Goal: Information Seeking & Learning: Find specific fact

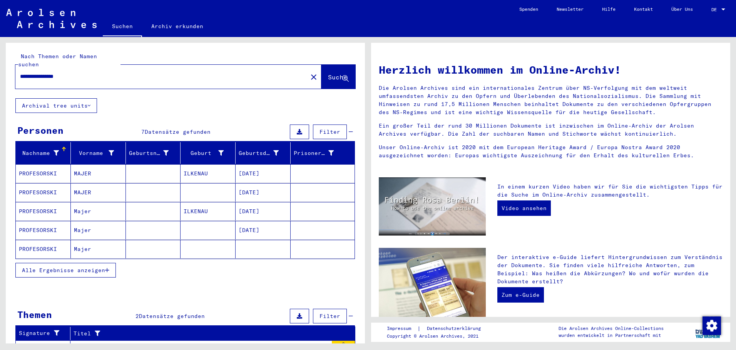
click at [245, 165] on mat-cell "[DATE]" at bounding box center [263, 173] width 55 height 18
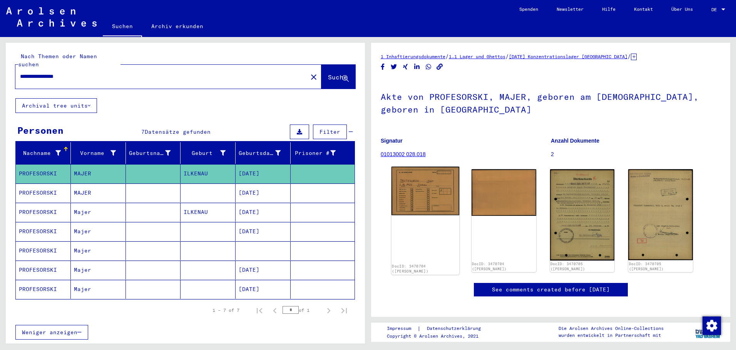
click at [422, 177] on img at bounding box center [425, 191] width 68 height 49
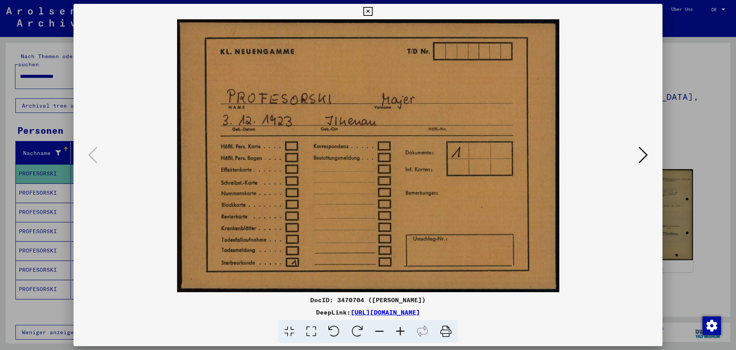
click at [639, 153] on icon at bounding box center [643, 155] width 9 height 18
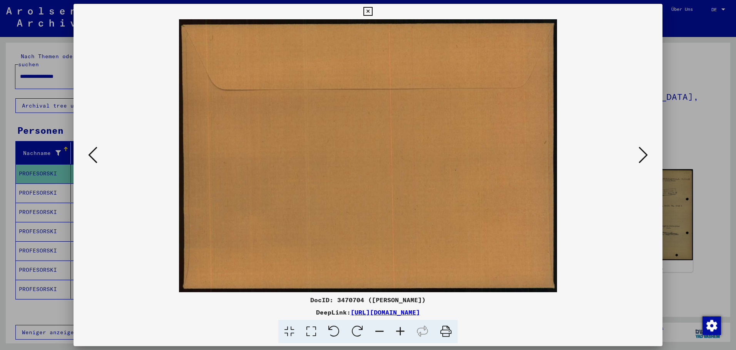
click at [640, 152] on icon at bounding box center [643, 155] width 9 height 18
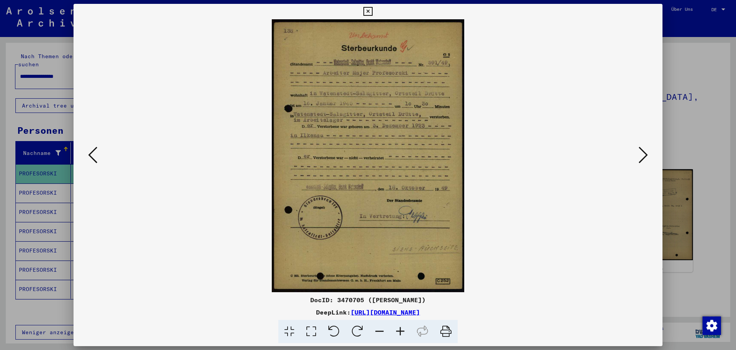
click at [639, 151] on icon at bounding box center [643, 155] width 9 height 18
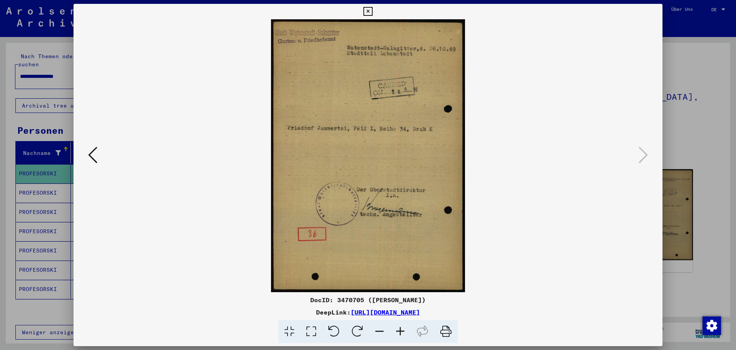
click at [50, 185] on div at bounding box center [368, 175] width 736 height 350
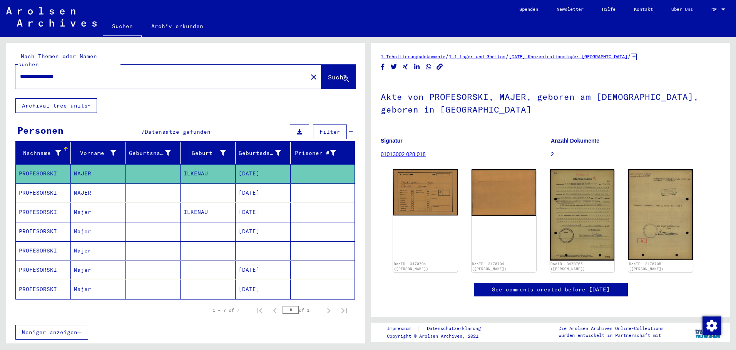
click at [49, 186] on mat-cell "PROFESORSKI" at bounding box center [43, 192] width 55 height 19
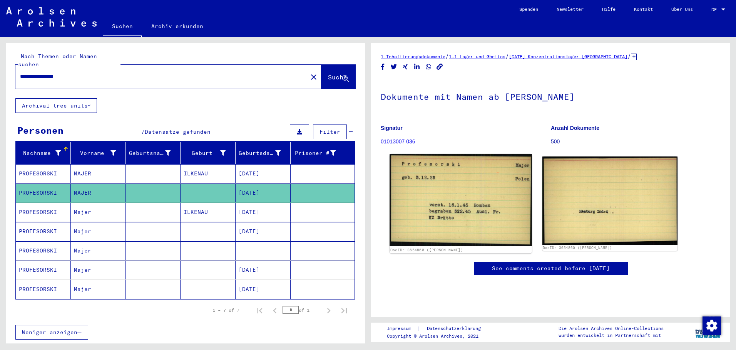
click at [436, 196] on img at bounding box center [461, 200] width 142 height 92
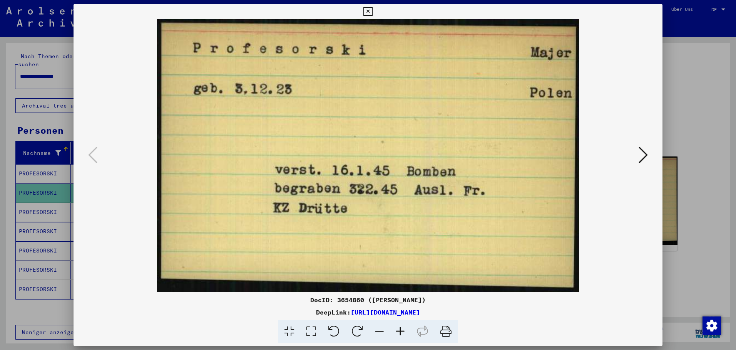
click at [37, 200] on div at bounding box center [368, 175] width 736 height 350
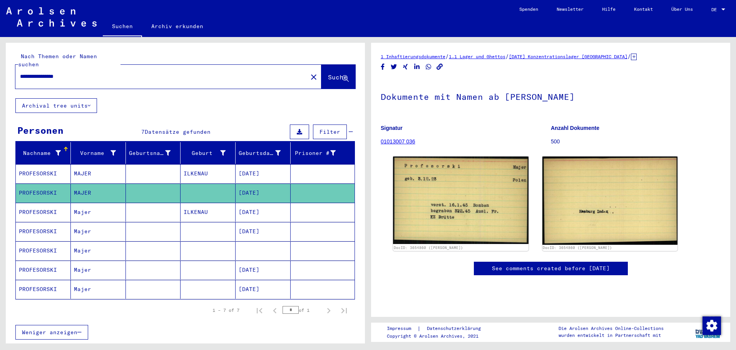
click at [37, 202] on mat-cell "PROFESORSKI" at bounding box center [43, 211] width 55 height 19
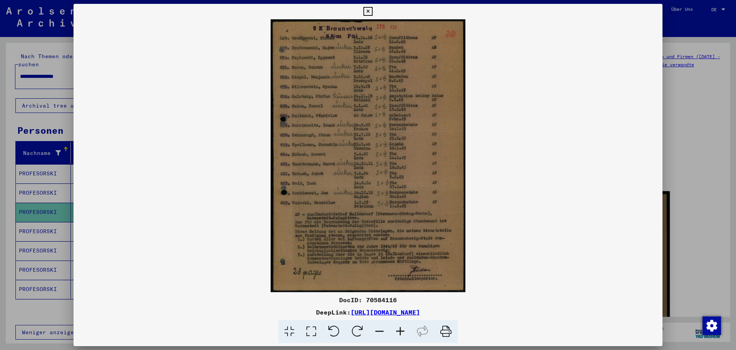
click at [27, 228] on div at bounding box center [368, 175] width 736 height 350
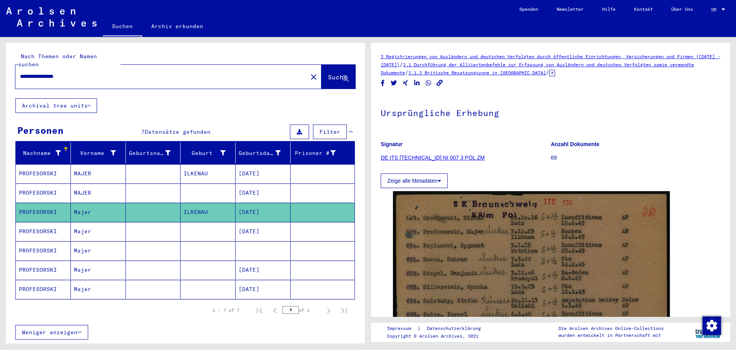
click at [29, 227] on mat-cell "PROFESORSKI" at bounding box center [43, 231] width 55 height 19
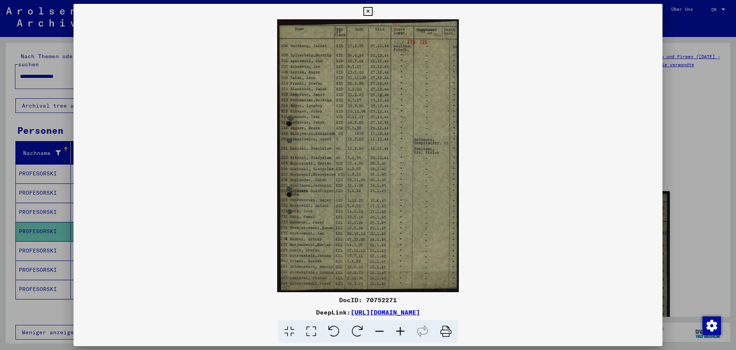
click at [23, 238] on div at bounding box center [368, 175] width 736 height 350
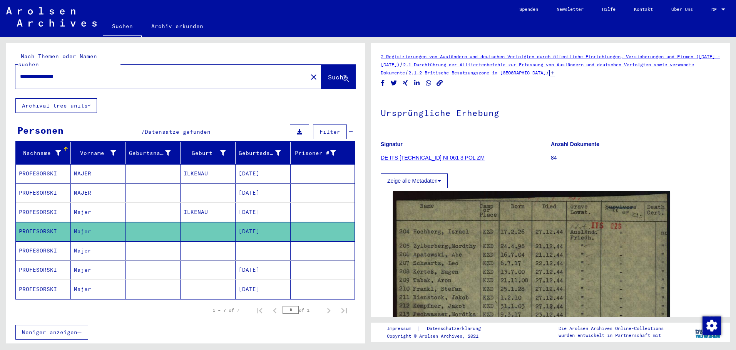
click at [28, 242] on mat-cell "PROFESORSKI" at bounding box center [43, 250] width 55 height 19
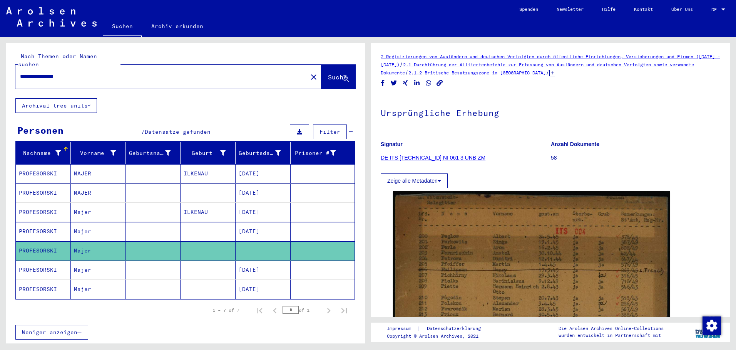
click at [236, 260] on mat-cell "[DATE]" at bounding box center [263, 269] width 55 height 19
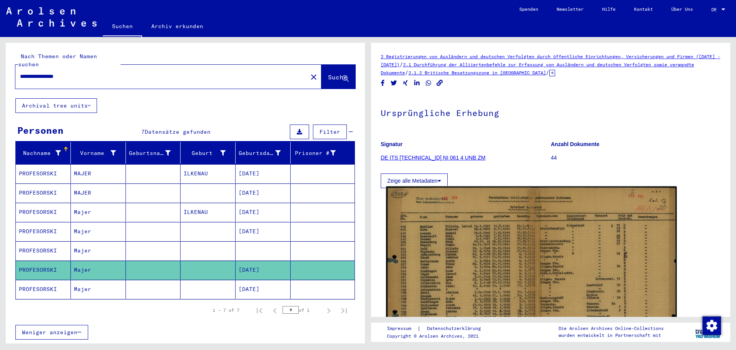
click at [450, 258] on img at bounding box center [531, 285] width 291 height 198
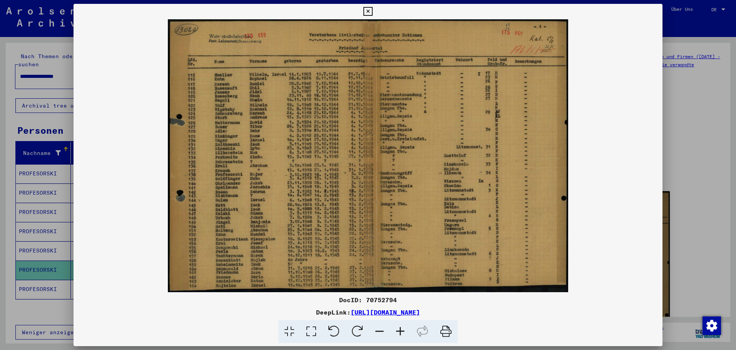
click at [37, 284] on div at bounding box center [368, 175] width 736 height 350
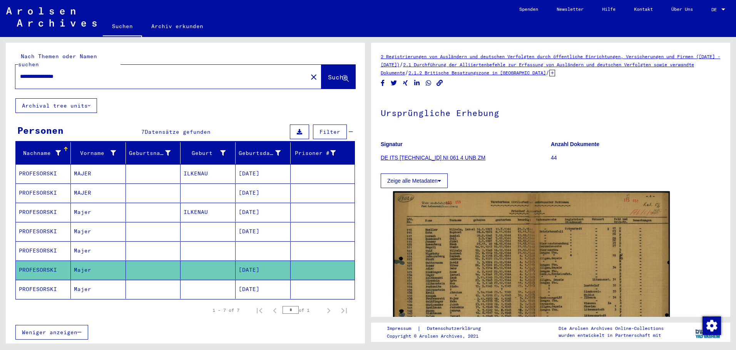
click at [42, 281] on mat-cell "PROFESORSKI" at bounding box center [43, 288] width 55 height 19
